Goal: Task Accomplishment & Management: Complete application form

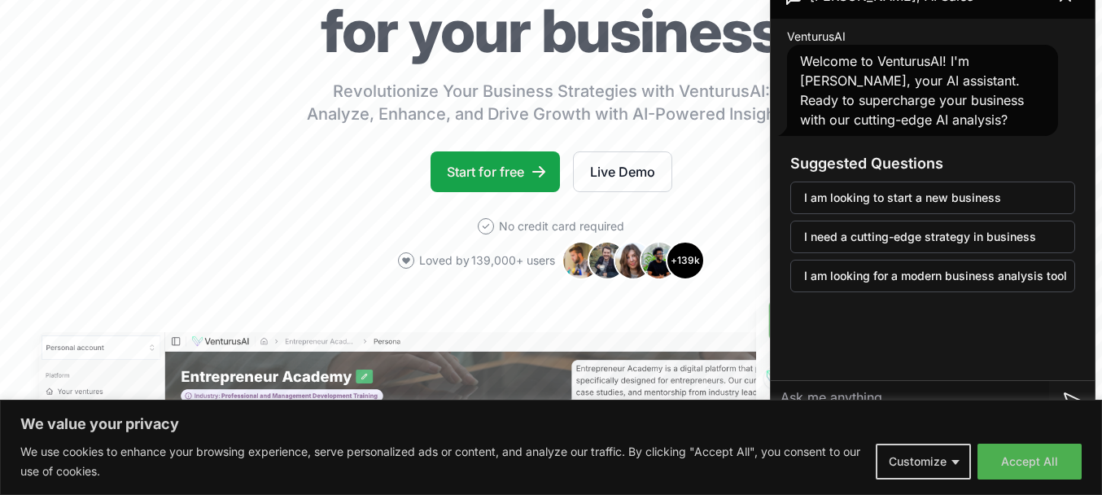
scroll to position [232, 0]
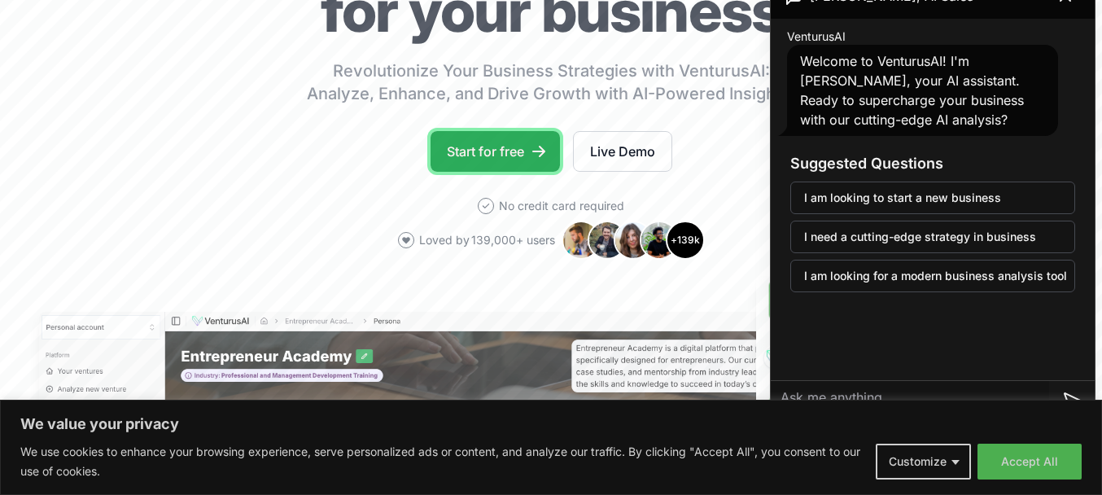
click at [491, 161] on link "Start for free" at bounding box center [494, 151] width 129 height 41
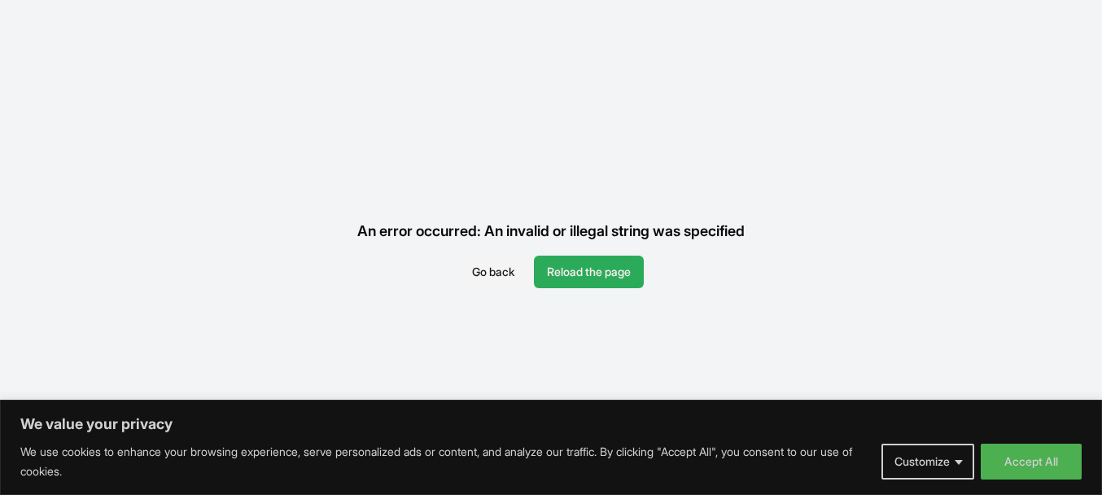
click at [585, 255] on button "Reload the page" at bounding box center [589, 271] width 110 height 33
click at [591, 255] on button "Reload the page" at bounding box center [589, 271] width 110 height 33
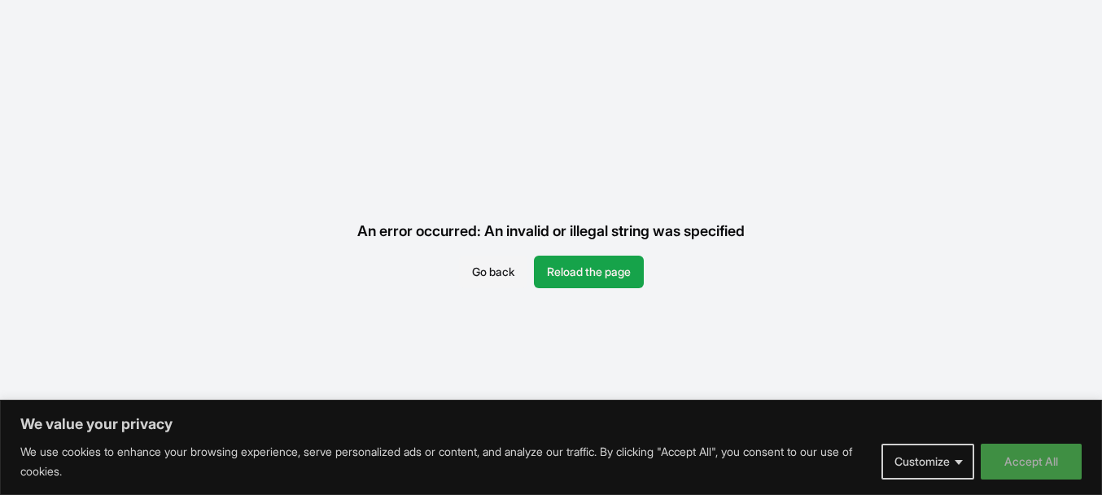
click at [1019, 476] on button "Accept All" at bounding box center [1030, 461] width 101 height 36
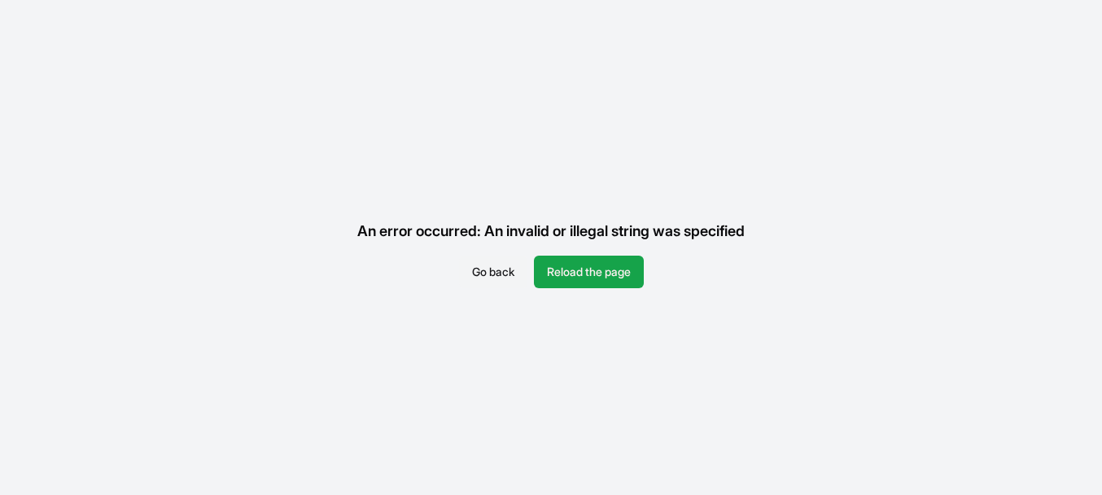
click at [474, 255] on button "Go back" at bounding box center [493, 271] width 68 height 33
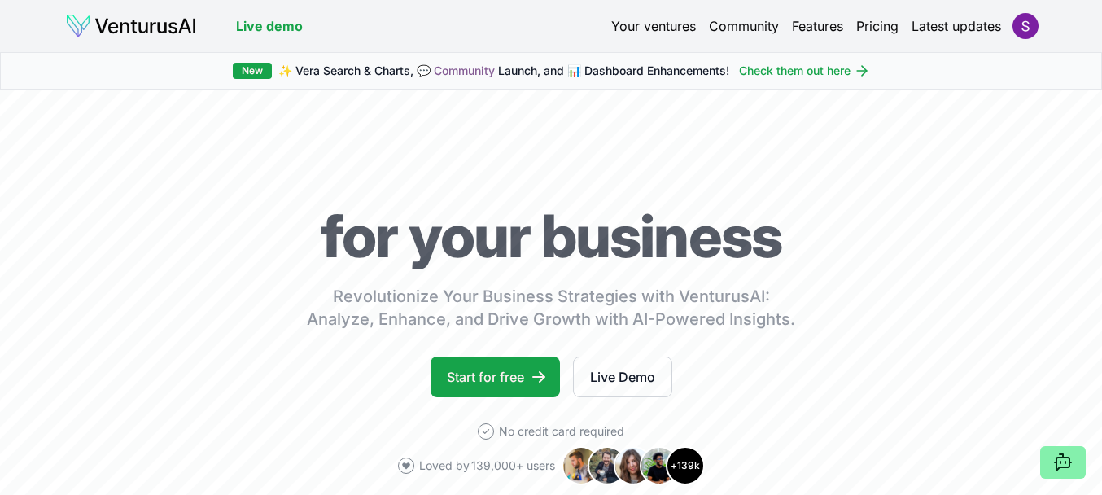
click at [658, 24] on link "Your ventures" at bounding box center [653, 26] width 85 height 20
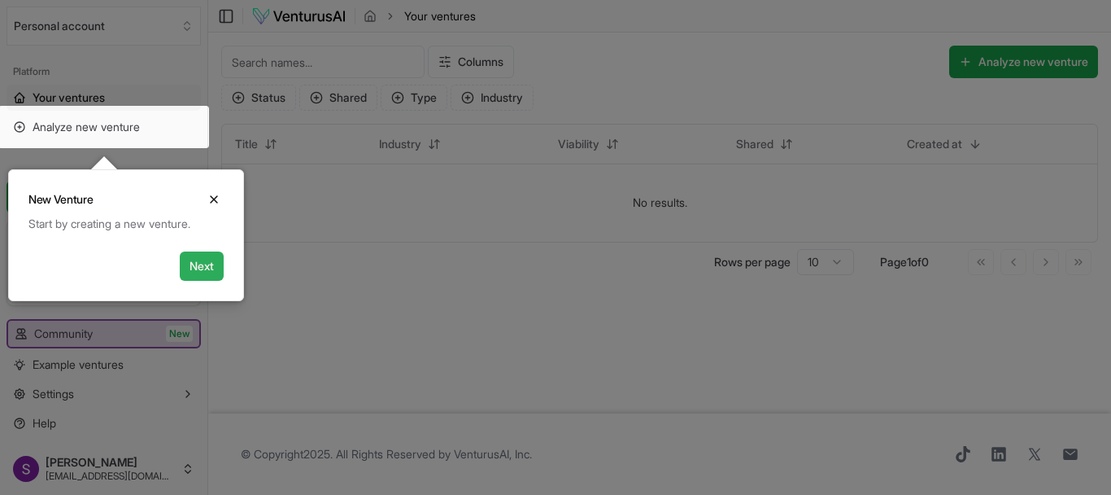
click at [190, 263] on button "Next" at bounding box center [202, 265] width 44 height 29
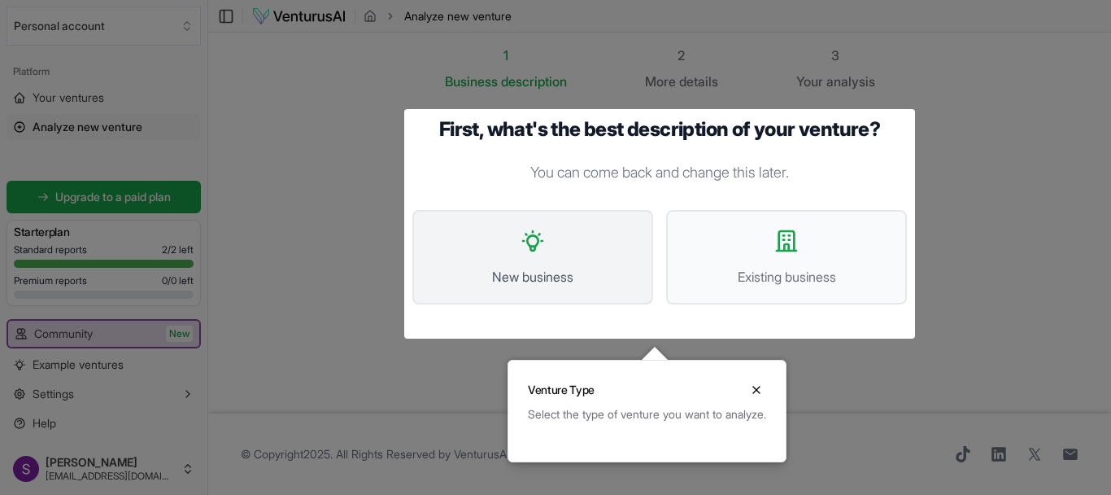
click at [573, 259] on button "New business" at bounding box center [533, 257] width 241 height 94
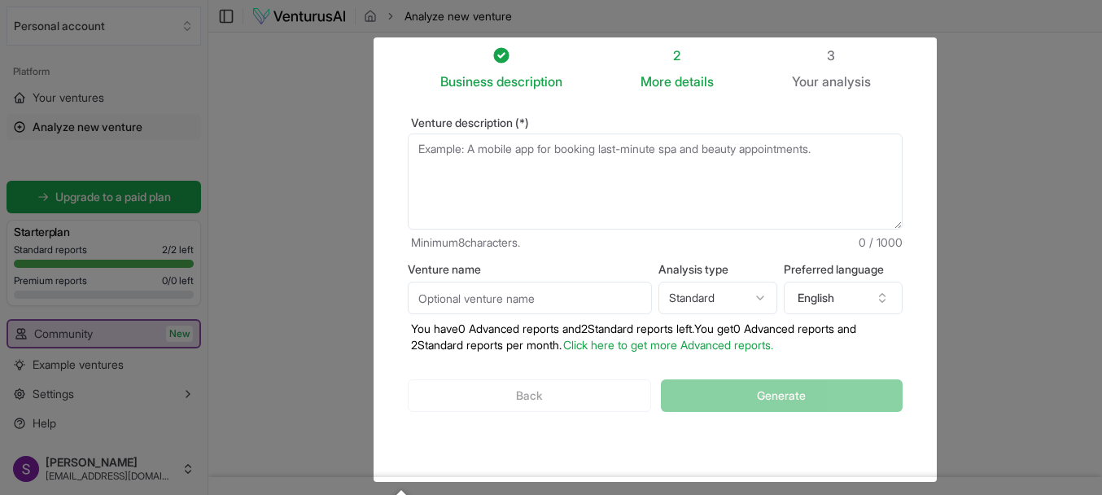
click at [508, 165] on textarea "Venture description (*)" at bounding box center [655, 181] width 495 height 96
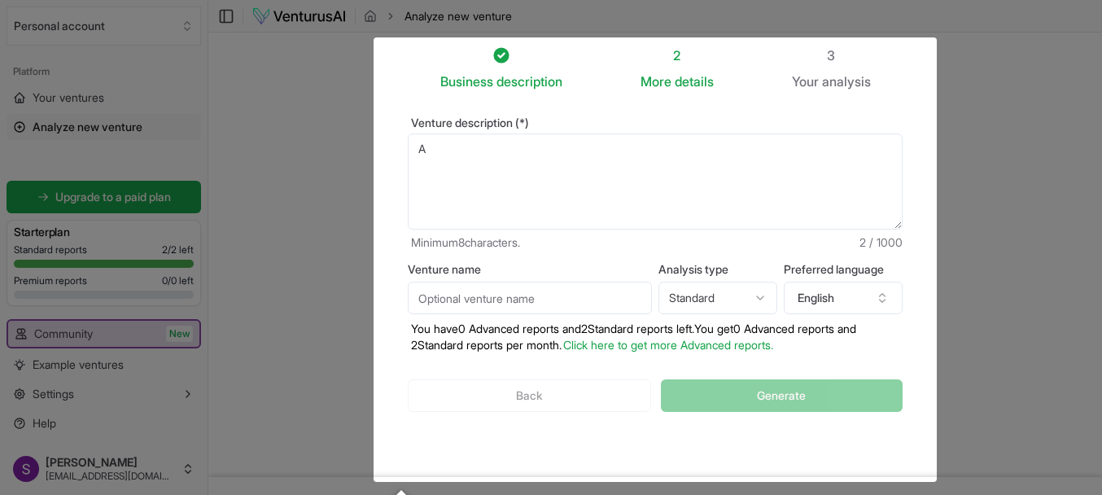
type textarea "A"
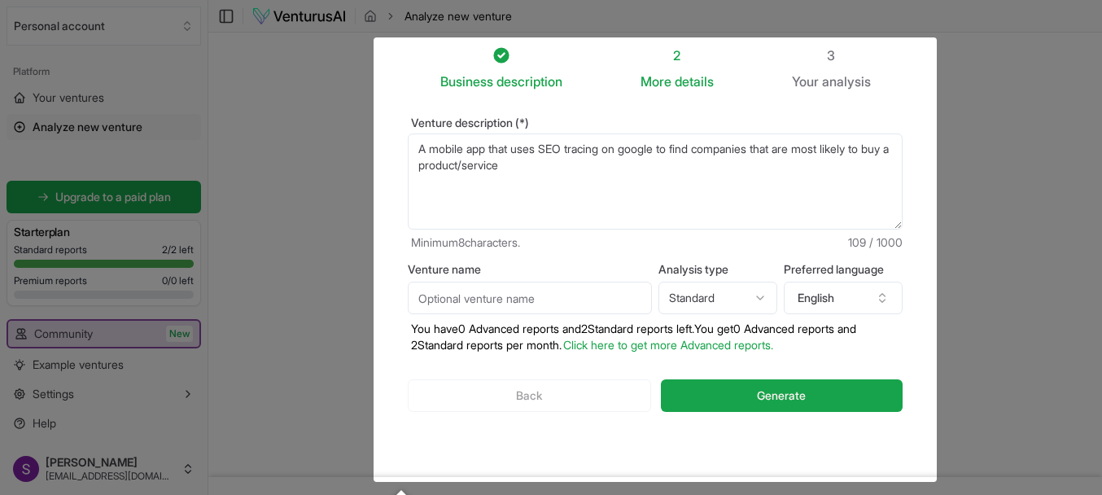
click at [709, 155] on textarea "A mobile app that uses SEO tracing on google to find companies that are most li…" at bounding box center [655, 181] width 495 height 96
click at [752, 151] on textarea "A mobile app that uses SEO tracing on google to find regions searching for keyw…" at bounding box center [655, 181] width 495 height 96
click at [747, 153] on textarea "A mobile app that uses SEO tracing on google to find regions searching for keyw…" at bounding box center [655, 181] width 495 height 96
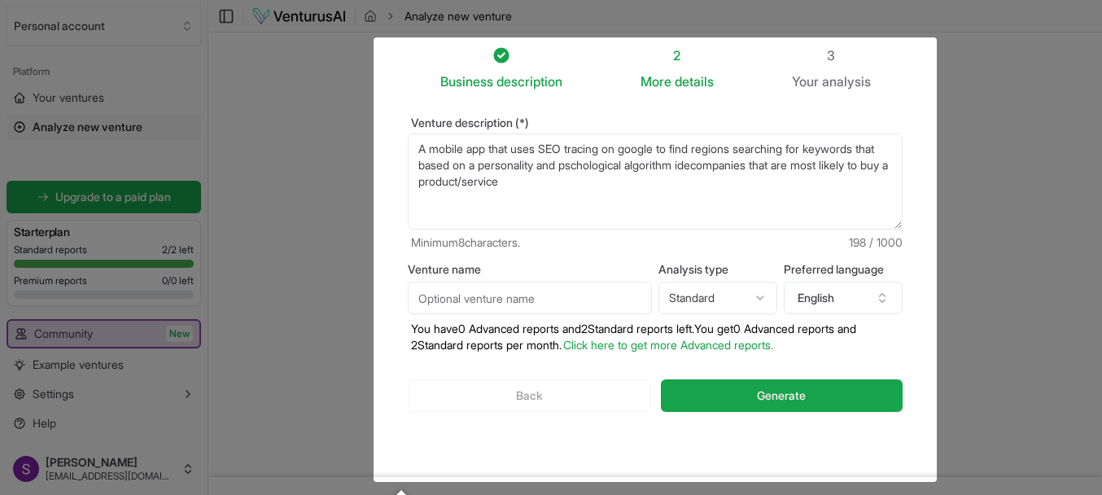
click at [753, 154] on textarea "A mobile app that uses SEO tracing on google to find regions searching for keyw…" at bounding box center [655, 181] width 495 height 96
click at [751, 154] on textarea "A mobile app that uses SEO tracing on google to find regions searching for keyw…" at bounding box center [655, 181] width 495 height 96
click at [850, 157] on textarea "A mobile app that uses SEO tracing on google to find regions with high searchin…" at bounding box center [655, 181] width 495 height 96
click at [857, 150] on textarea "A mobile app that uses SEO tracing on google to find regions with high searchin…" at bounding box center [655, 181] width 495 height 96
click at [581, 168] on textarea "A mobile app that uses SEO tracing on google to find regions with high search v…" at bounding box center [655, 181] width 495 height 96
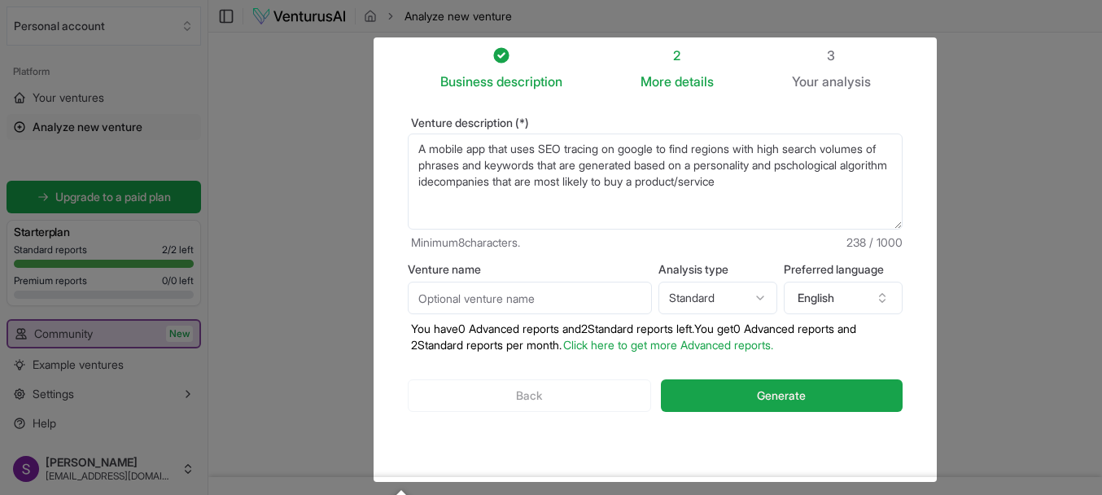
click at [474, 186] on textarea "A mobile app that uses SEO tracing on google to find regions with high search v…" at bounding box center [655, 181] width 495 height 96
click at [474, 184] on textarea "A mobile app that uses SEO tracing on google to find regions with high search v…" at bounding box center [655, 181] width 495 height 96
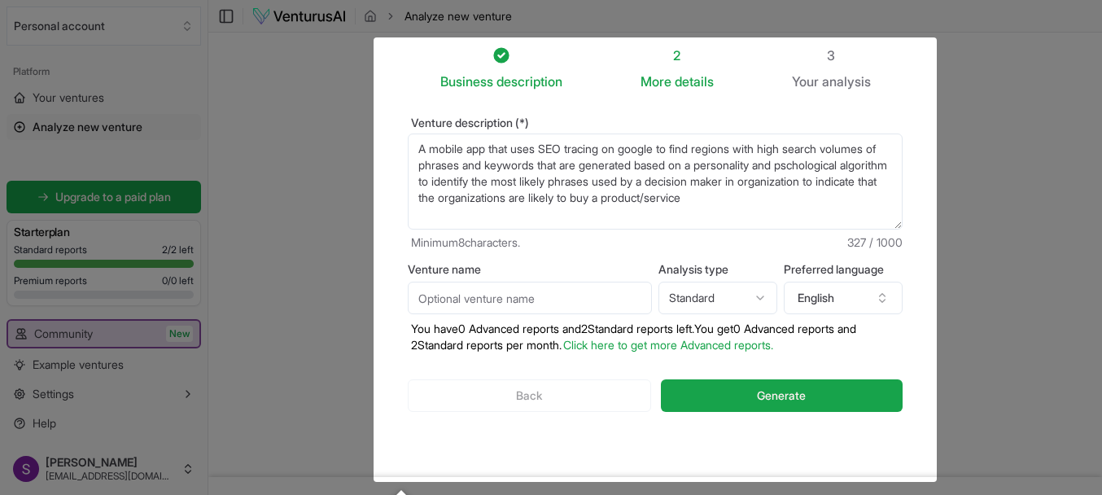
click at [780, 203] on textarea "A mobile app that uses SEO tracing on google to find regions with high search v…" at bounding box center [655, 181] width 495 height 96
type textarea "A mobile app that uses SEO tracing on google to find regions with high search v…"
click at [572, 312] on input "Venture name" at bounding box center [530, 298] width 244 height 33
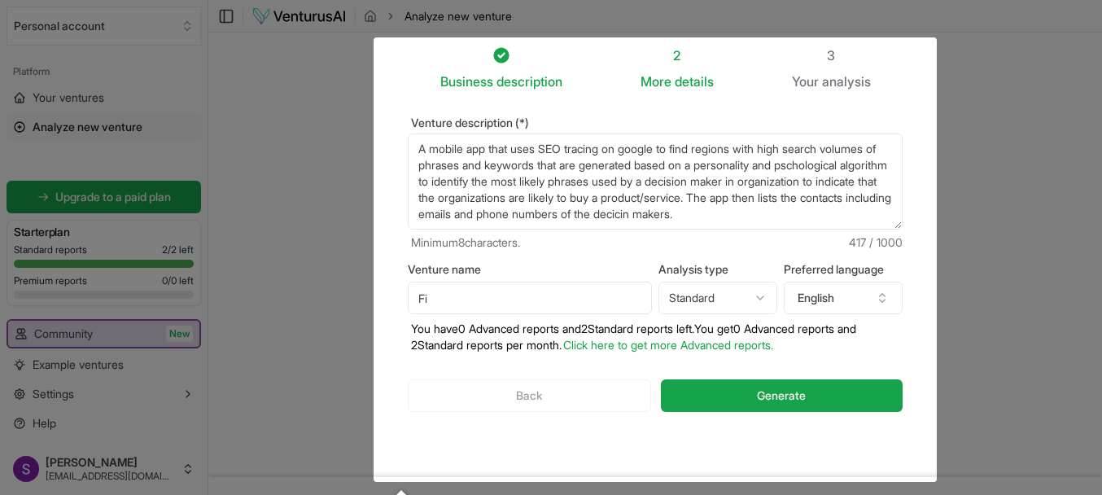
type input "F"
type input "L"
type input "T"
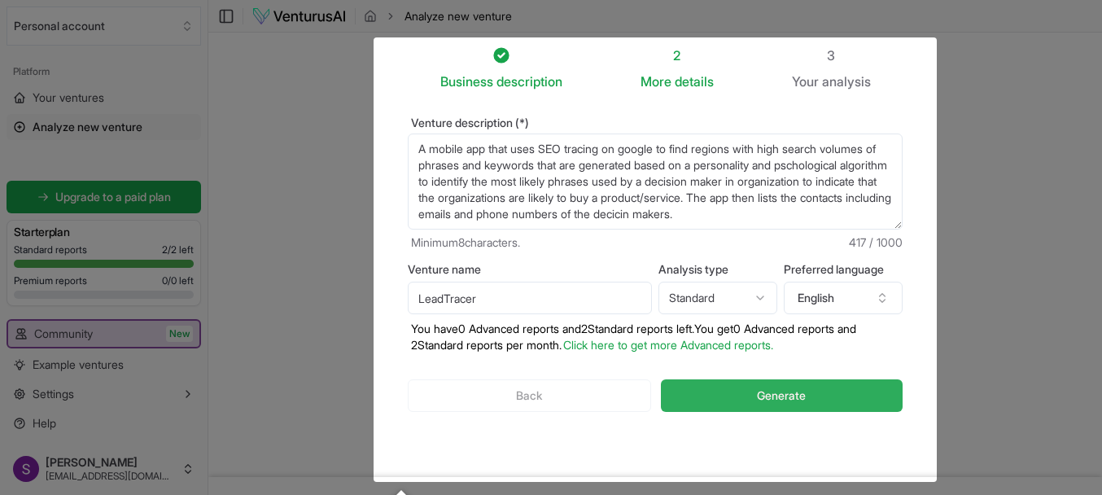
type input "LeadTracer"
click at [743, 408] on button "Generate" at bounding box center [782, 395] width 242 height 33
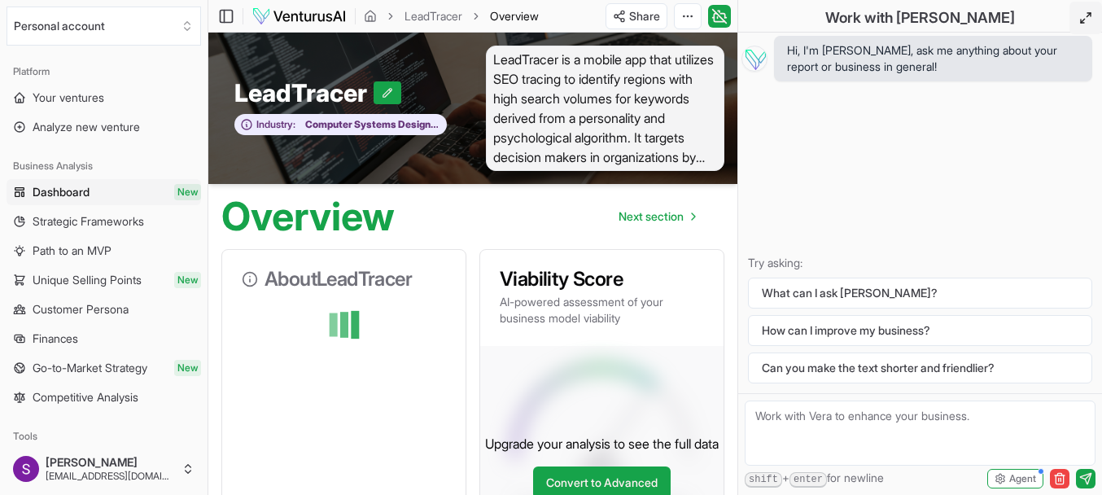
click at [1087, 18] on icon at bounding box center [1085, 17] width 13 height 13
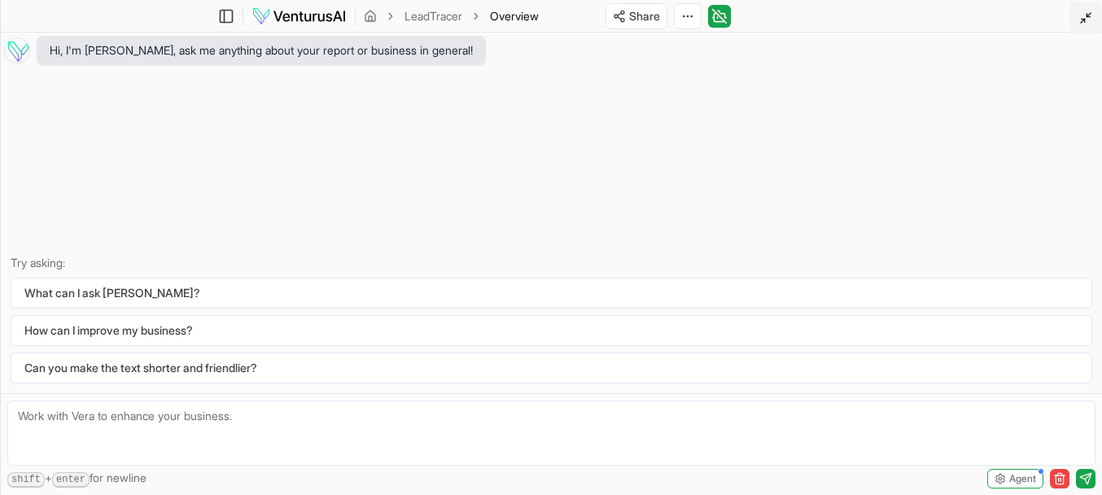
click at [1086, 15] on polyline at bounding box center [1087, 15] width 3 height 3
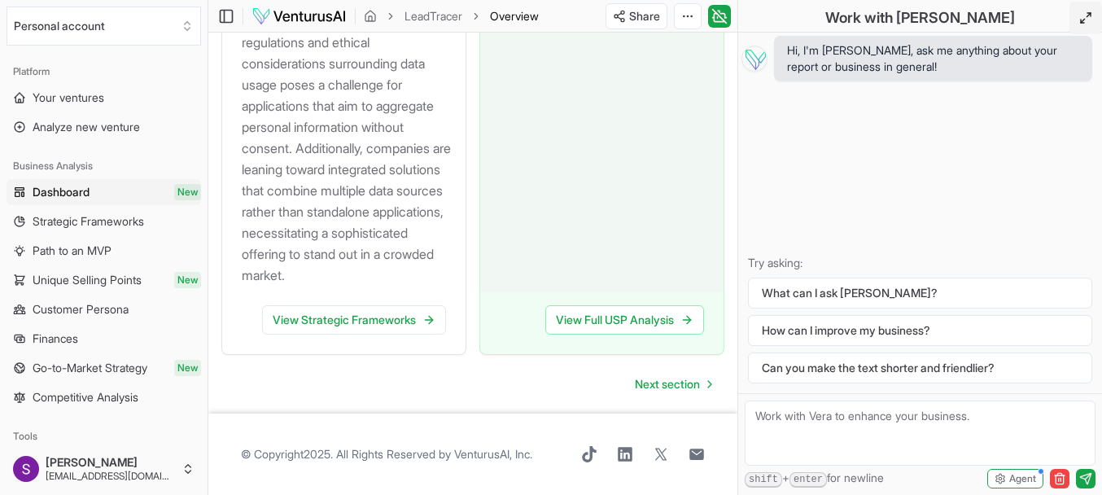
scroll to position [2591, 0]
click at [120, 226] on span "Strategic Frameworks" at bounding box center [88, 221] width 111 height 16
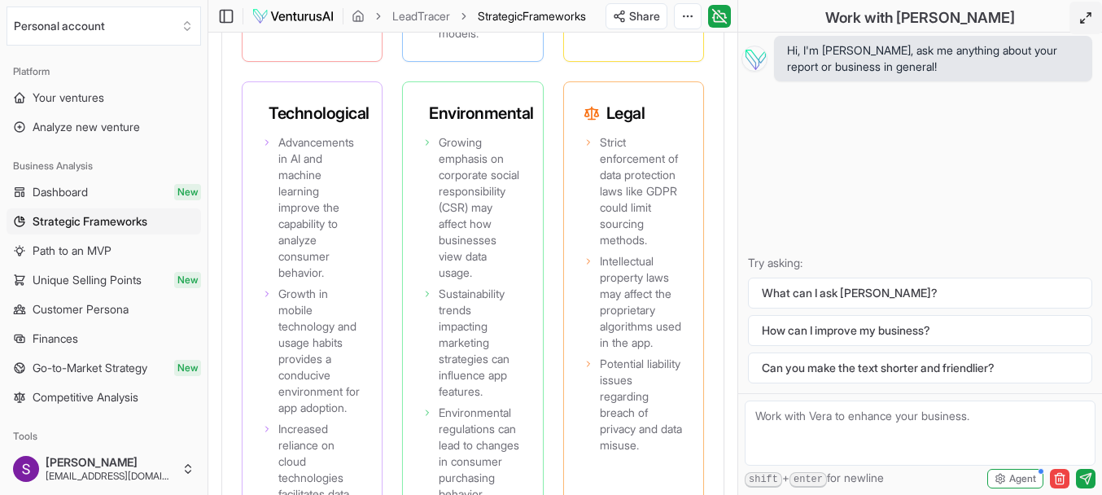
scroll to position [2783, 0]
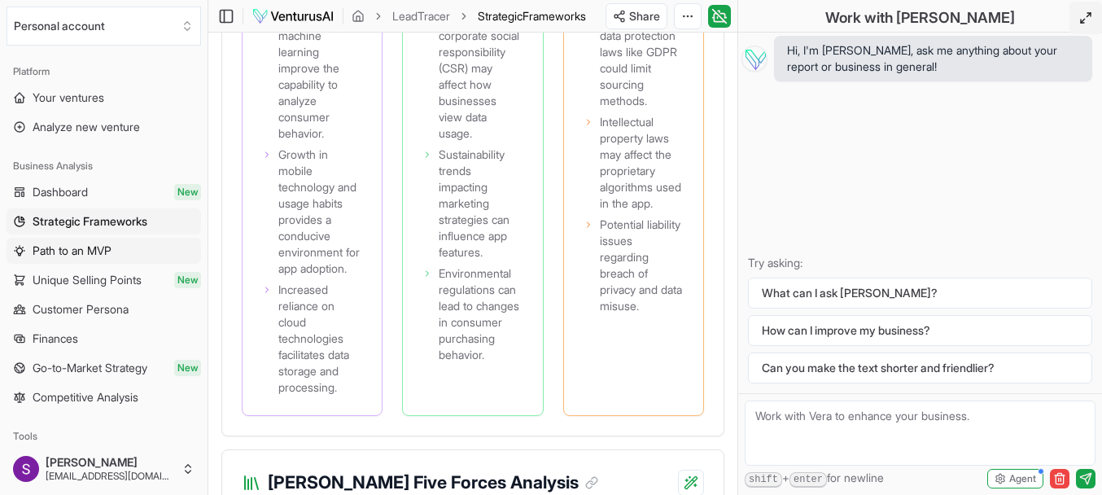
click at [120, 255] on link "Path to an MVP" at bounding box center [104, 251] width 194 height 26
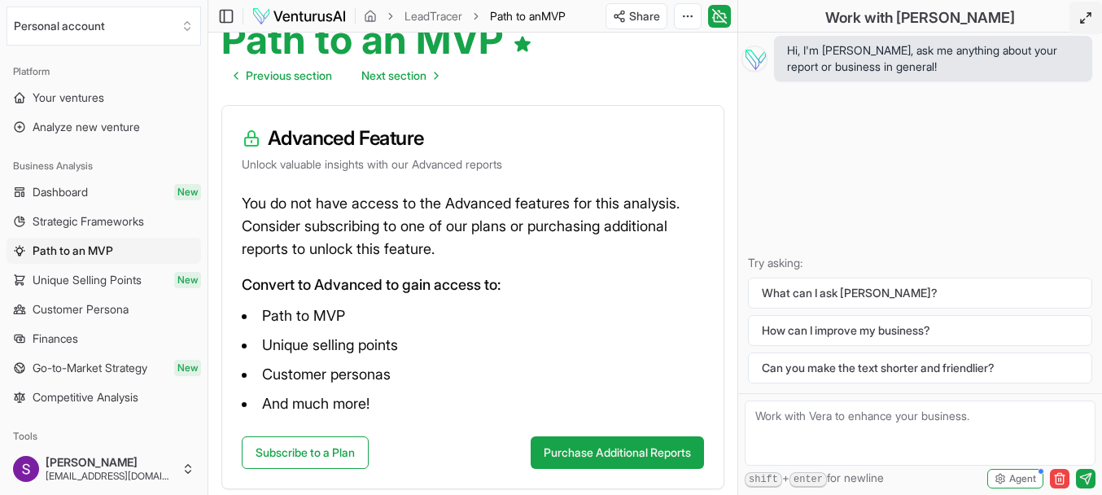
scroll to position [265, 0]
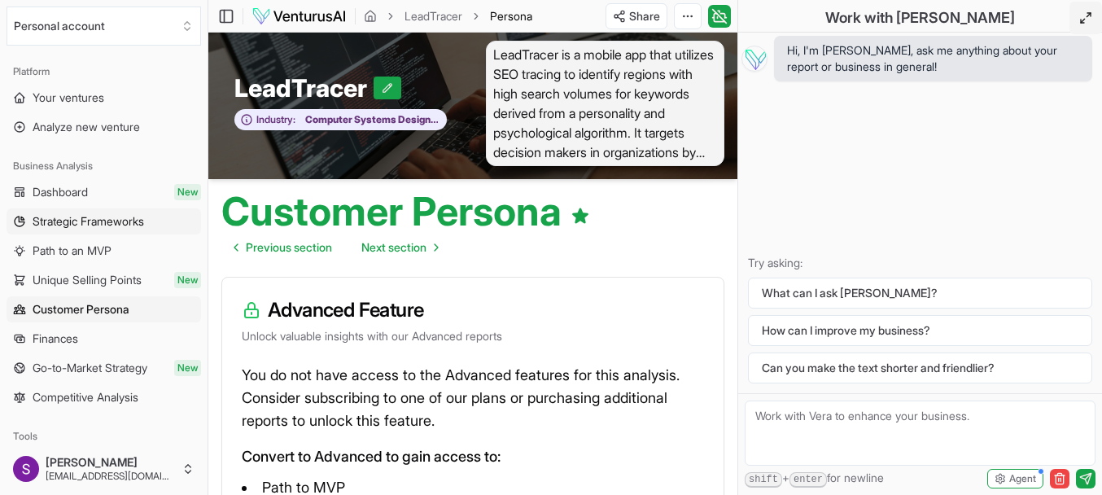
click at [108, 232] on link "Strategic Frameworks" at bounding box center [104, 221] width 194 height 26
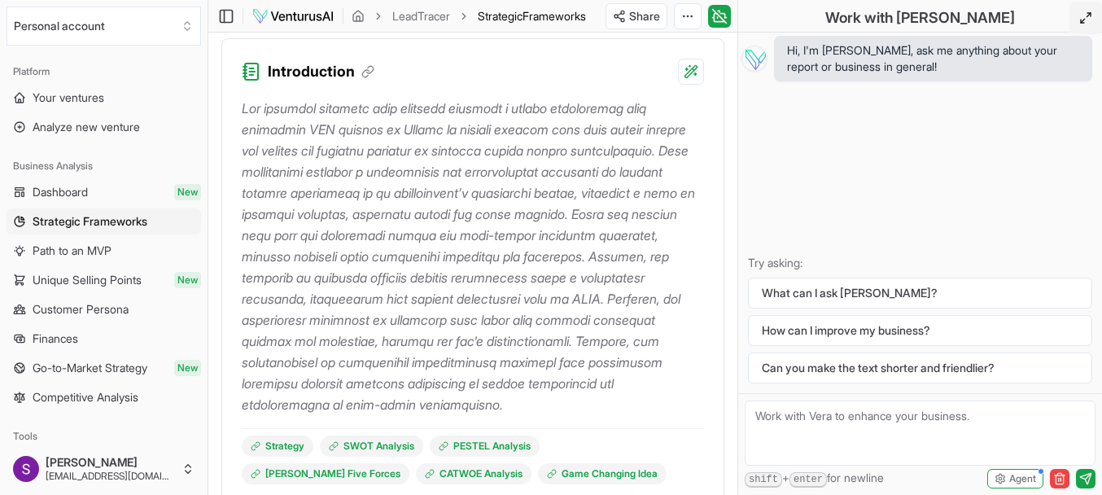
scroll to position [232, 0]
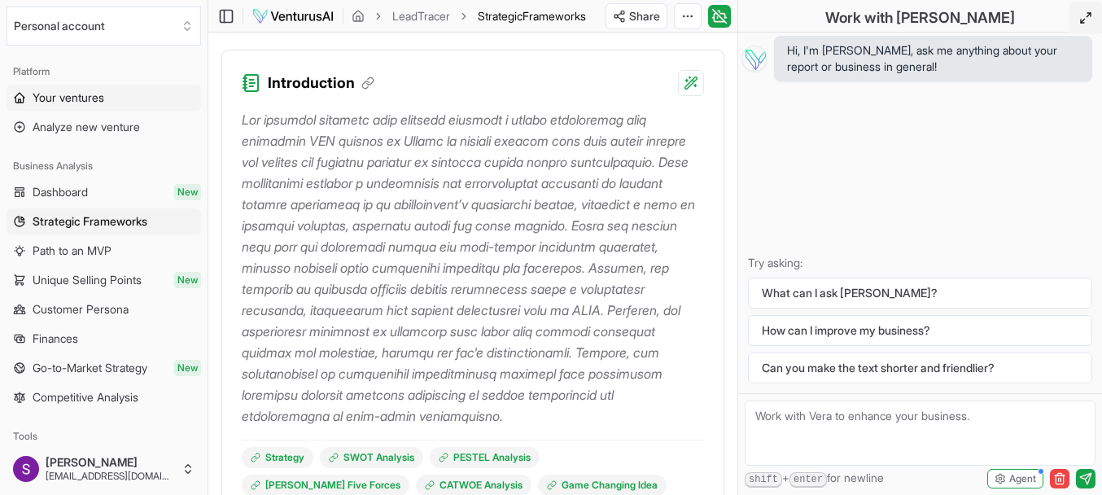
click at [109, 101] on link "Your ventures" at bounding box center [104, 98] width 194 height 26
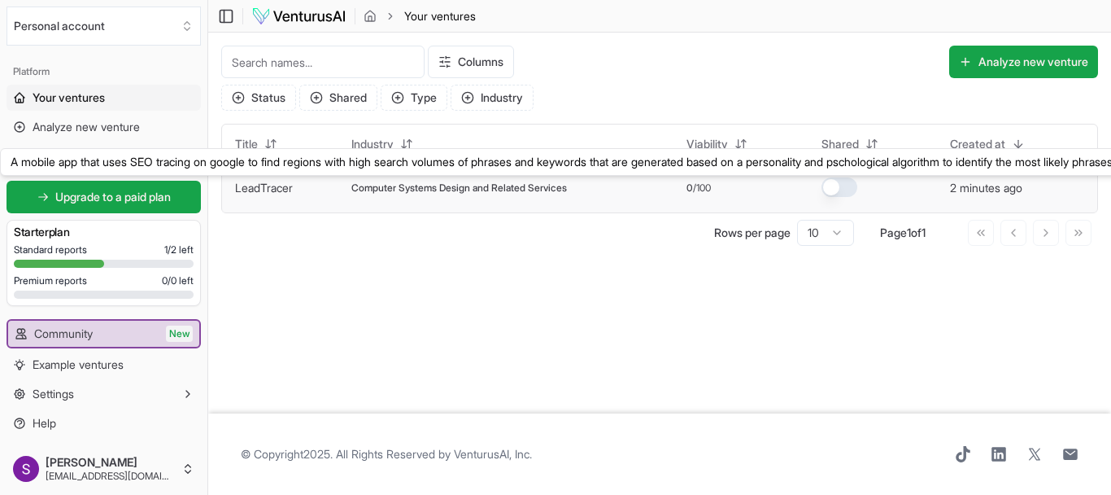
click at [282, 193] on link "LeadTracer" at bounding box center [264, 188] width 58 height 14
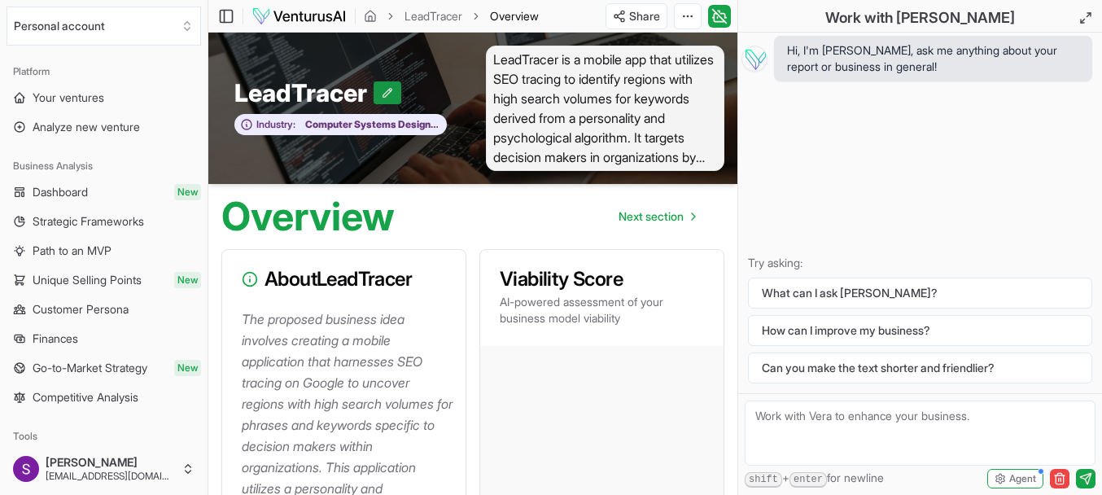
click at [388, 99] on button at bounding box center [387, 92] width 28 height 23
click at [544, 96] on span "LeadTracer is a mobile app that utilizes SEO tracing to identify regions with h…" at bounding box center [605, 108] width 238 height 125
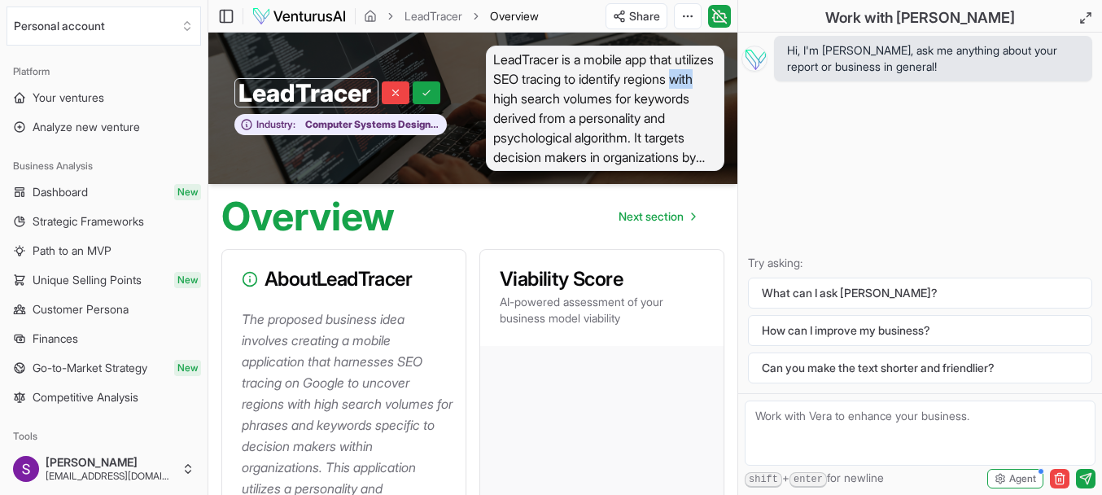
click at [544, 96] on span "LeadTracer is a mobile app that utilizes SEO tracing to identify regions with h…" at bounding box center [605, 108] width 238 height 125
click at [707, 160] on span "LeadTracer is a mobile app that utilizes SEO tracing to identify regions with h…" at bounding box center [605, 108] width 238 height 125
click at [714, 158] on span "LeadTracer is a mobile app that utilizes SEO tracing to identify regions with h…" at bounding box center [605, 108] width 238 height 125
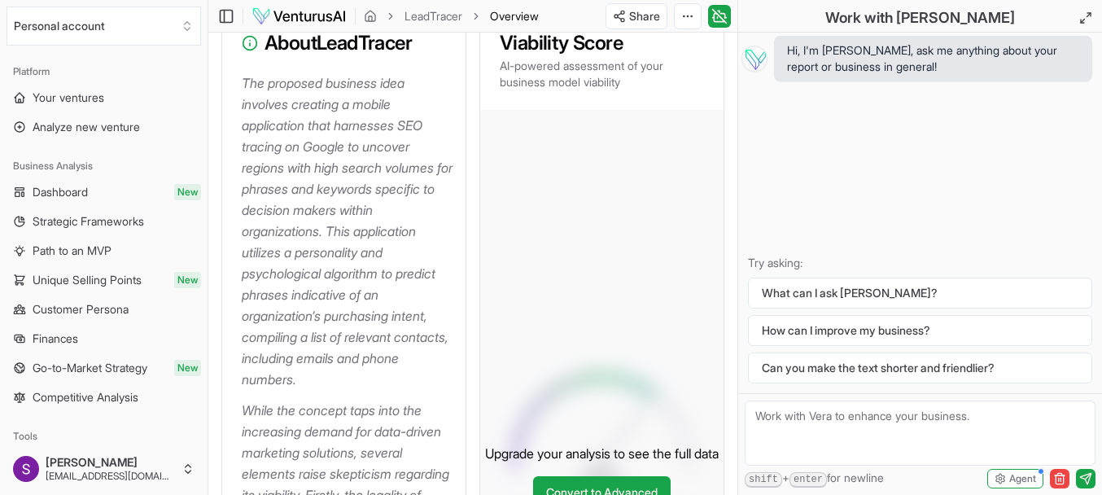
scroll to position [186, 0]
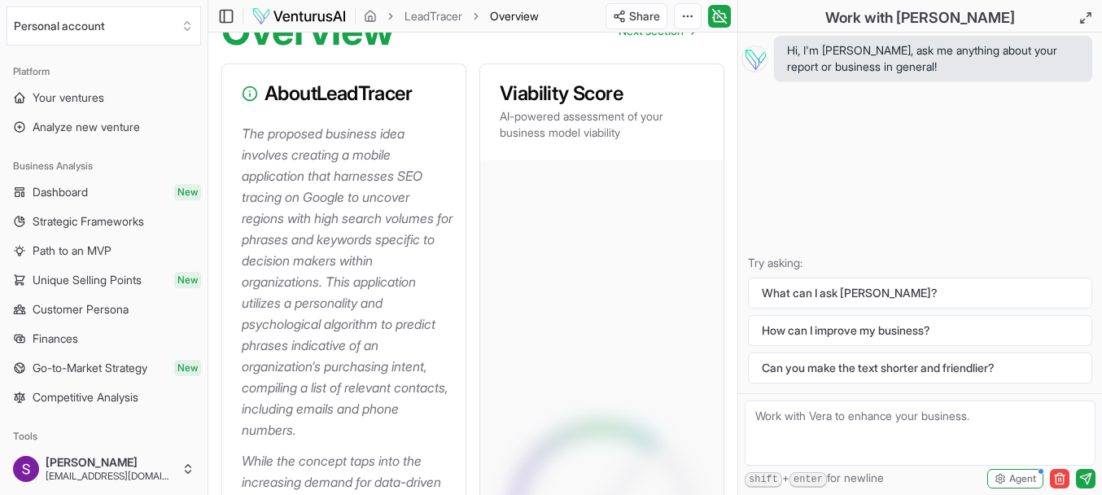
drag, startPoint x: 242, startPoint y: 129, endPoint x: 358, endPoint y: 414, distance: 308.4
click at [365, 420] on p "The proposed business idea involves creating a mobile application that harnesse…" at bounding box center [347, 281] width 211 height 317
click at [365, 247] on p "The proposed business idea involves creating a mobile application that harnesse…" at bounding box center [347, 281] width 211 height 317
click at [313, 215] on p "The proposed business idea involves creating a mobile application that harnesse…" at bounding box center [347, 281] width 211 height 317
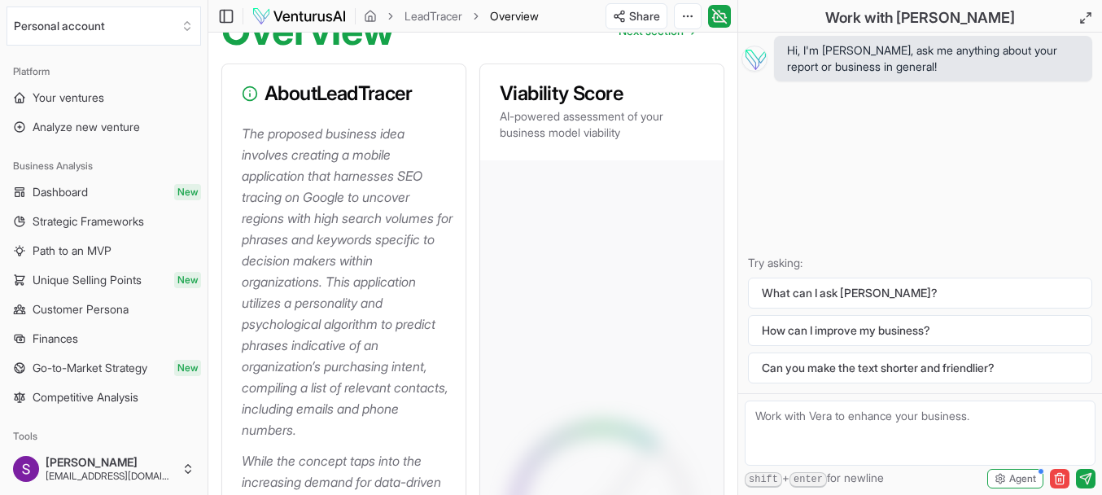
click at [313, 215] on p "The proposed business idea involves creating a mobile application that harnesse…" at bounding box center [347, 281] width 211 height 317
click at [93, 250] on span "Path to an MVP" at bounding box center [72, 250] width 79 height 16
